Goal: Information Seeking & Learning: Learn about a topic

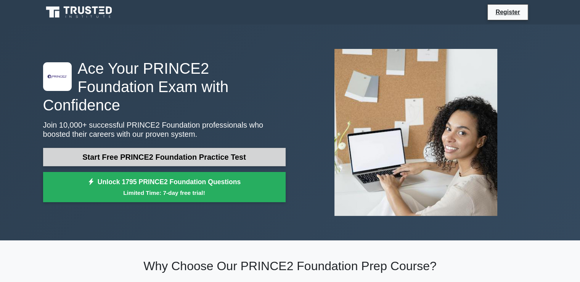
click at [209, 149] on link "Start Free PRINCE2 Foundation Practice Test" at bounding box center [164, 157] width 243 height 18
click at [212, 151] on link "Start Free PRINCE2 Foundation Practice Test" at bounding box center [164, 157] width 243 height 18
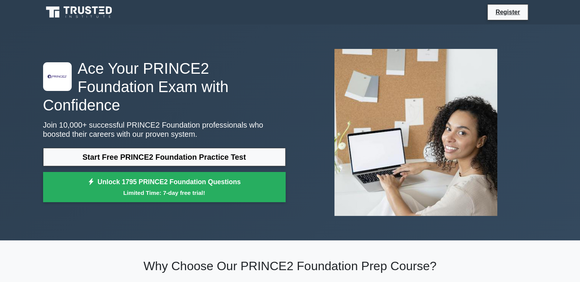
drag, startPoint x: 254, startPoint y: 69, endPoint x: 243, endPoint y: 73, distance: 11.8
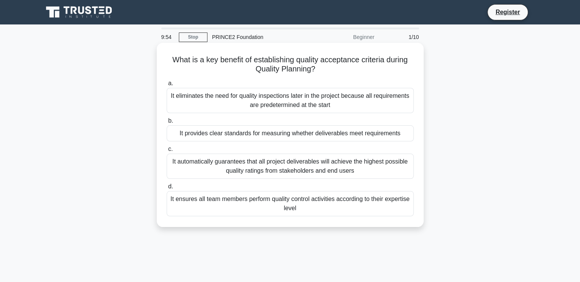
drag, startPoint x: 297, startPoint y: 59, endPoint x: 343, endPoint y: 68, distance: 46.6
click at [343, 68] on h5 "What is a key benefit of establishing quality acceptance criteria during Qualit…" at bounding box center [290, 64] width 249 height 19
click at [324, 67] on icon ".spinner_0XTQ{transform-origin:center;animation:spinner_y6GP .75s linear infini…" at bounding box center [320, 69] width 9 height 9
drag, startPoint x: 294, startPoint y: 59, endPoint x: 288, endPoint y: 57, distance: 6.0
click at [288, 57] on h5 "What is a key benefit of establishing quality acceptance criteria during Qualit…" at bounding box center [290, 64] width 249 height 19
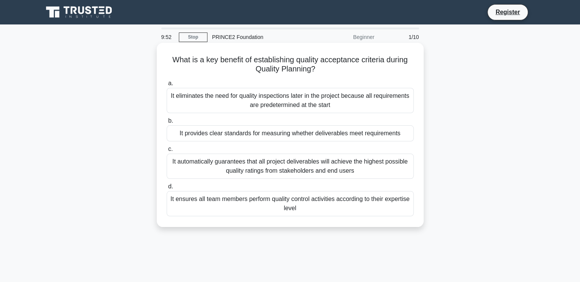
click at [285, 57] on h5 "What is a key benefit of establishing quality acceptance criteria during Qualit…" at bounding box center [290, 64] width 249 height 19
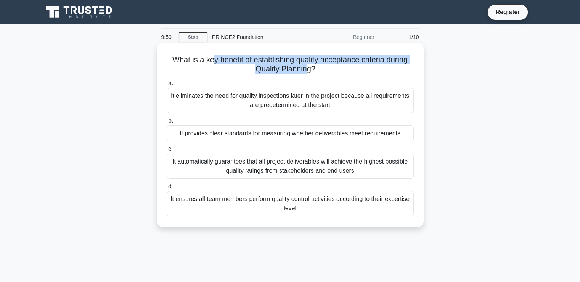
drag, startPoint x: 211, startPoint y: 61, endPoint x: 308, endPoint y: 68, distance: 96.8
click at [308, 68] on h5 "What is a key benefit of establishing quality acceptance criteria during Qualit…" at bounding box center [290, 64] width 249 height 19
click at [307, 68] on h5 "What is a key benefit of establishing quality acceptance criteria during Qualit…" at bounding box center [290, 64] width 249 height 19
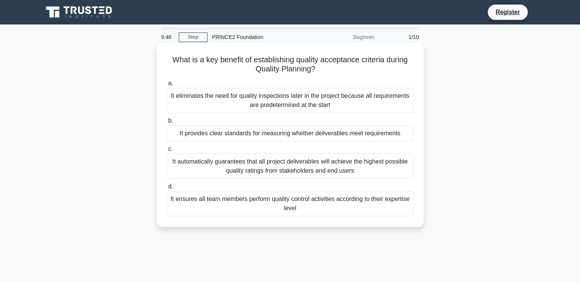
drag, startPoint x: 305, startPoint y: 68, endPoint x: 369, endPoint y: 66, distance: 63.4
click at [369, 66] on h5 "What is a key benefit of establishing quality acceptance criteria during Qualit…" at bounding box center [290, 64] width 249 height 19
click at [351, 67] on h5 "What is a key benefit of establishing quality acceptance criteria during Qualit…" at bounding box center [290, 64] width 249 height 19
click at [259, 135] on div "It provides clear standards for measuring whether deliverables meet requirements" at bounding box center [290, 133] width 247 height 16
click at [167, 123] on input "b. It provides clear standards for measuring whether deliverables meet requirem…" at bounding box center [167, 120] width 0 height 5
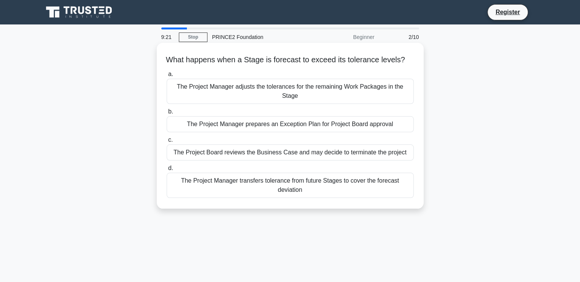
click at [247, 126] on div "The Project Manager prepares an Exception Plan for Project Board approval" at bounding box center [290, 124] width 247 height 16
click at [167, 114] on input "b. The Project Manager prepares an Exception Plan for Project Board approval" at bounding box center [167, 111] width 0 height 5
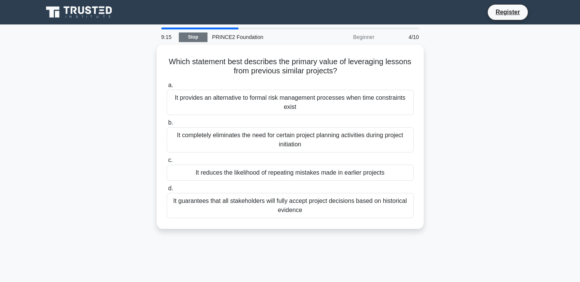
click at [197, 40] on link "Stop" at bounding box center [193, 37] width 29 height 10
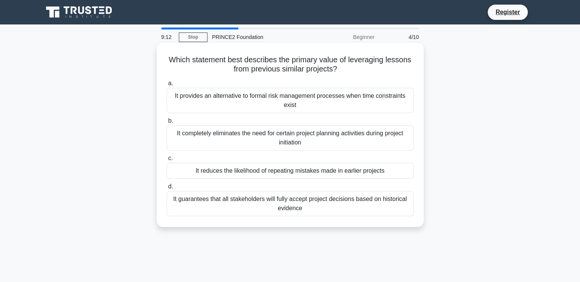
drag, startPoint x: 256, startPoint y: 155, endPoint x: 248, endPoint y: 161, distance: 10.7
drag, startPoint x: 279, startPoint y: 63, endPoint x: 372, endPoint y: 69, distance: 94.1
click at [375, 67] on h5 "Which statement best describes the primary value of leveraging lessons from pre…" at bounding box center [290, 64] width 249 height 19
click at [346, 76] on div "Which statement best describes the primary value of leveraging lessons from pre…" at bounding box center [290, 135] width 261 height 178
drag, startPoint x: 254, startPoint y: 68, endPoint x: 272, endPoint y: 68, distance: 17.6
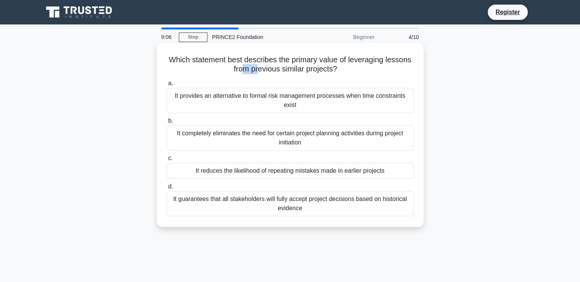
click at [272, 68] on h5 "Which statement best describes the primary value of leveraging lessons from pre…" at bounding box center [290, 64] width 249 height 19
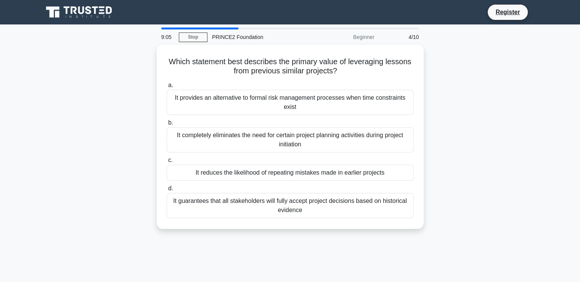
drag, startPoint x: 383, startPoint y: 35, endPoint x: 379, endPoint y: 40, distance: 6.5
click at [383, 35] on div "4/10" at bounding box center [401, 36] width 45 height 15
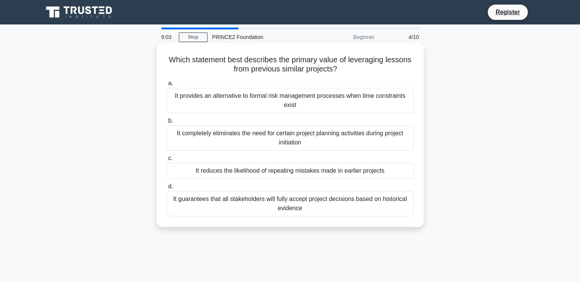
drag, startPoint x: 325, startPoint y: 61, endPoint x: 377, endPoint y: 69, distance: 53.3
click at [377, 69] on h5 "Which statement best describes the primary value of leveraging lessons from pre…" at bounding box center [290, 64] width 249 height 19
click at [370, 71] on h5 "Which statement best describes the primary value of leveraging lessons from pre…" at bounding box center [290, 64] width 249 height 19
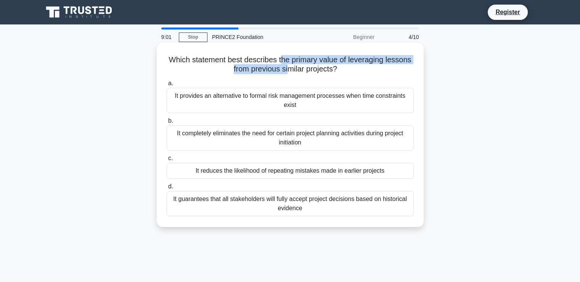
drag, startPoint x: 300, startPoint y: 67, endPoint x: 292, endPoint y: 60, distance: 11.3
click at [294, 60] on h5 "Which statement best describes the primary value of leveraging lessons from pre…" at bounding box center [290, 64] width 249 height 19
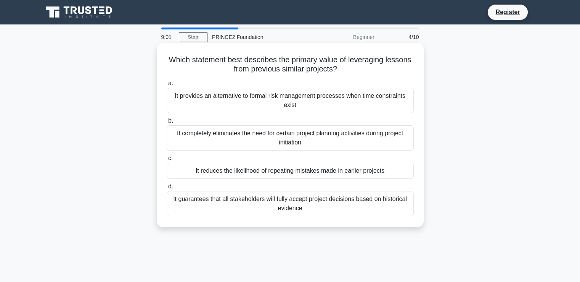
click at [290, 60] on h5 "Which statement best describes the primary value of leveraging lessons from pre…" at bounding box center [290, 64] width 249 height 19
drag, startPoint x: 270, startPoint y: 68, endPoint x: 348, endPoint y: 71, distance: 77.9
click at [348, 71] on h5 "Which statement best describes the primary value of leveraging lessons from pre…" at bounding box center [290, 64] width 249 height 19
click at [265, 84] on label "a. It provides an alternative to formal risk management processes when time con…" at bounding box center [290, 96] width 247 height 34
click at [167, 84] on input "a. It provides an alternative to formal risk management processes when time con…" at bounding box center [167, 83] width 0 height 5
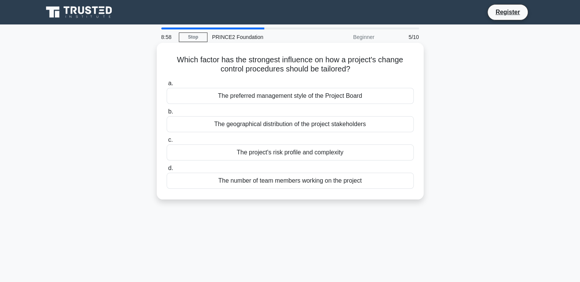
click at [261, 62] on h5 "Which factor has the strongest influence on how a project's change control proc…" at bounding box center [290, 64] width 249 height 19
